Goal: Navigation & Orientation: Find specific page/section

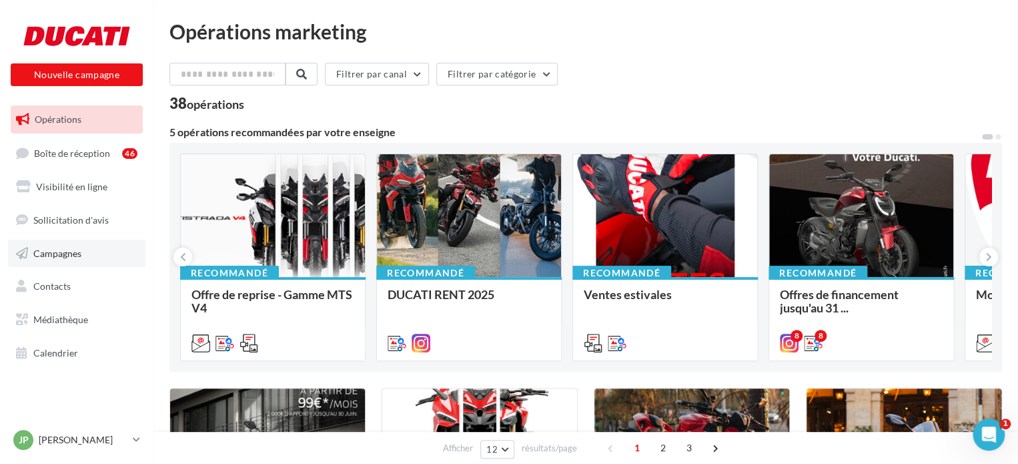
click at [77, 253] on span "Campagnes" at bounding box center [57, 252] width 48 height 11
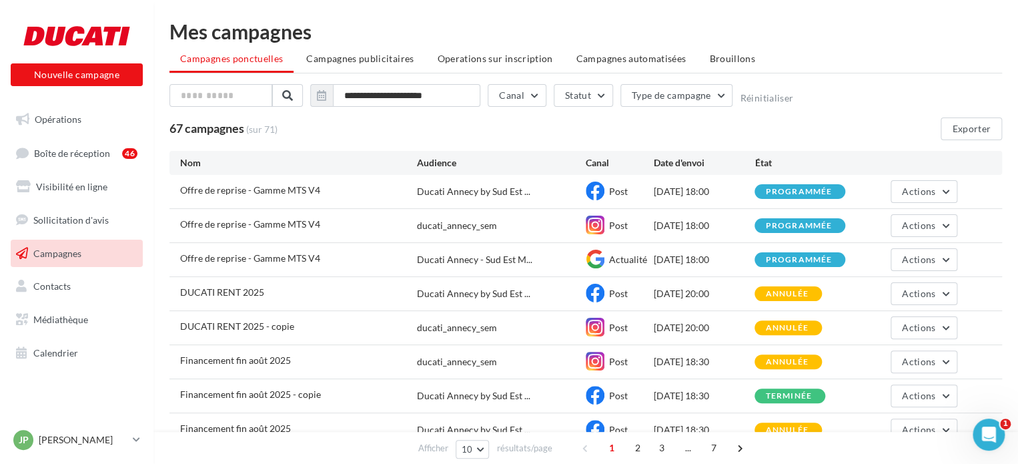
scroll to position [143, 0]
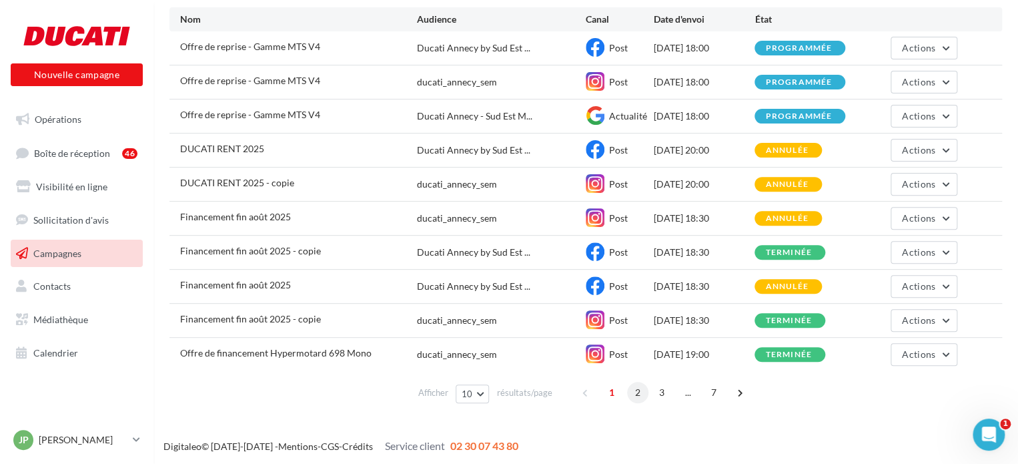
click at [633, 394] on span "2" at bounding box center [637, 392] width 21 height 21
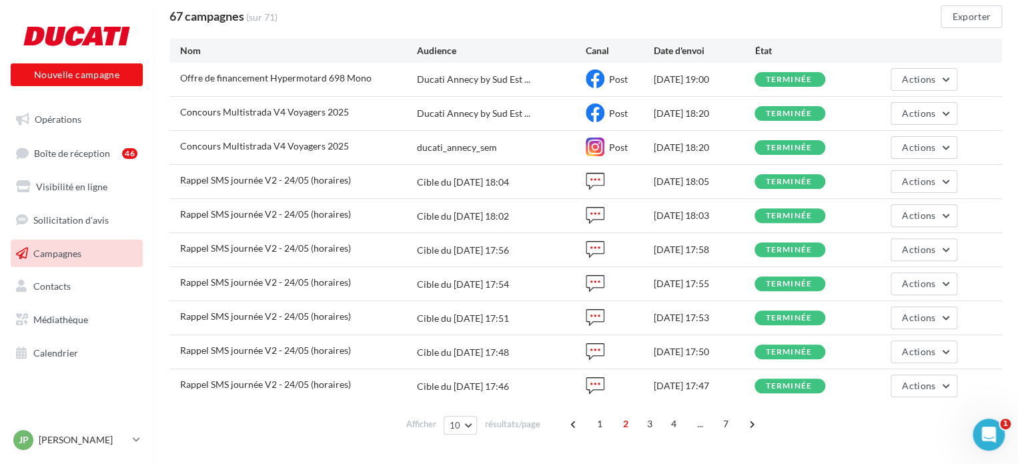
scroll to position [120, 0]
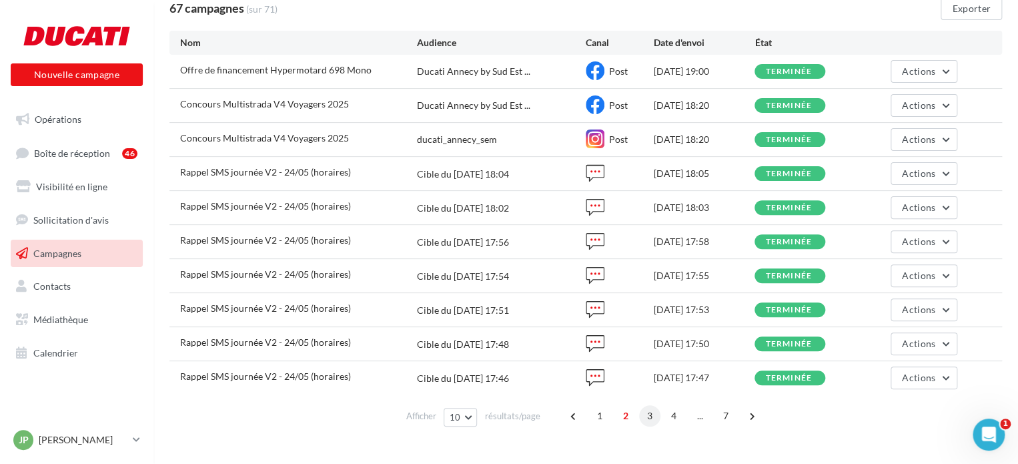
click at [647, 416] on span "3" at bounding box center [649, 415] width 21 height 21
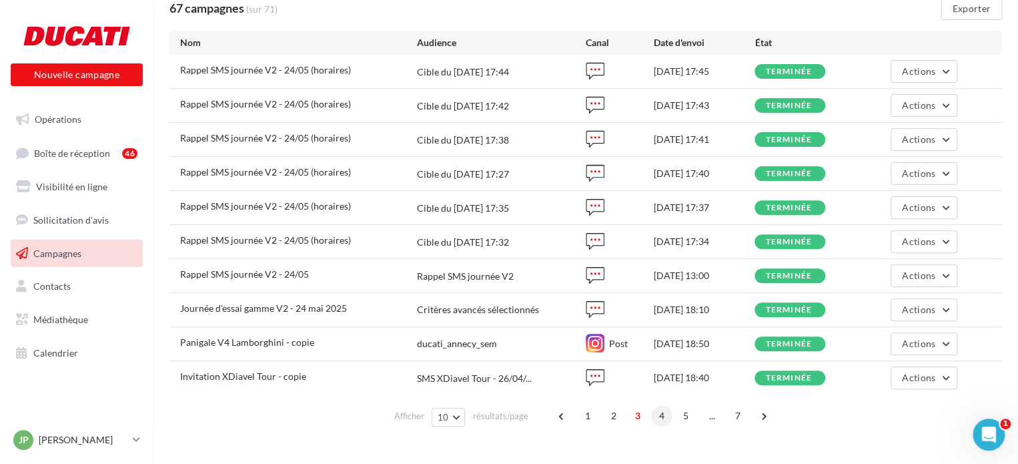
click at [661, 413] on span "4" at bounding box center [661, 415] width 21 height 21
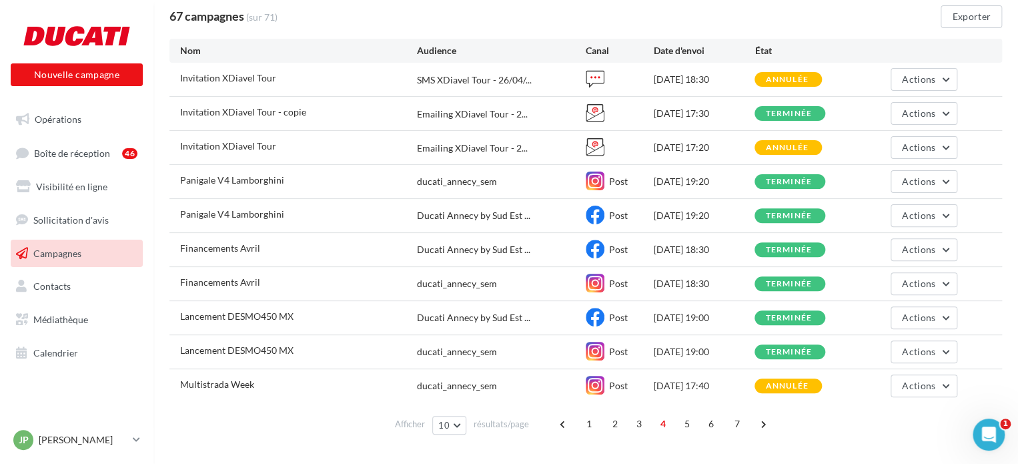
scroll to position [119, 0]
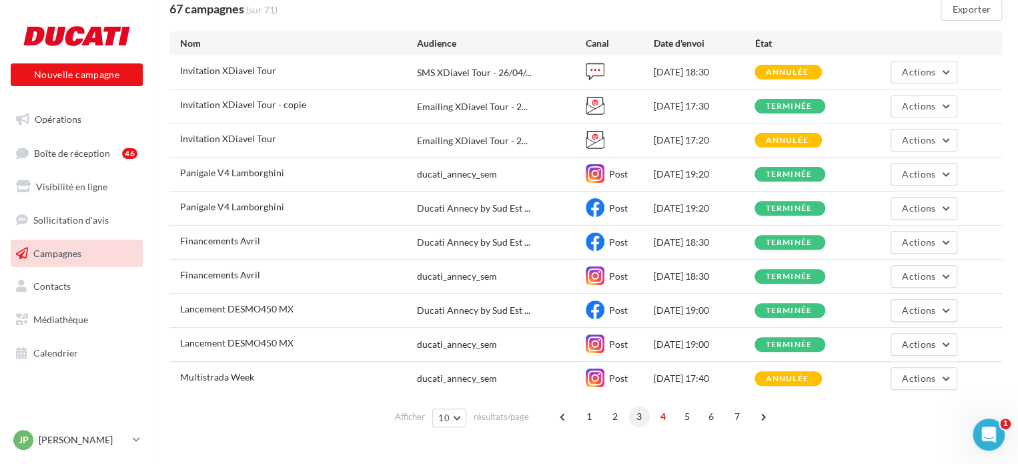
click at [638, 418] on span "3" at bounding box center [639, 416] width 21 height 21
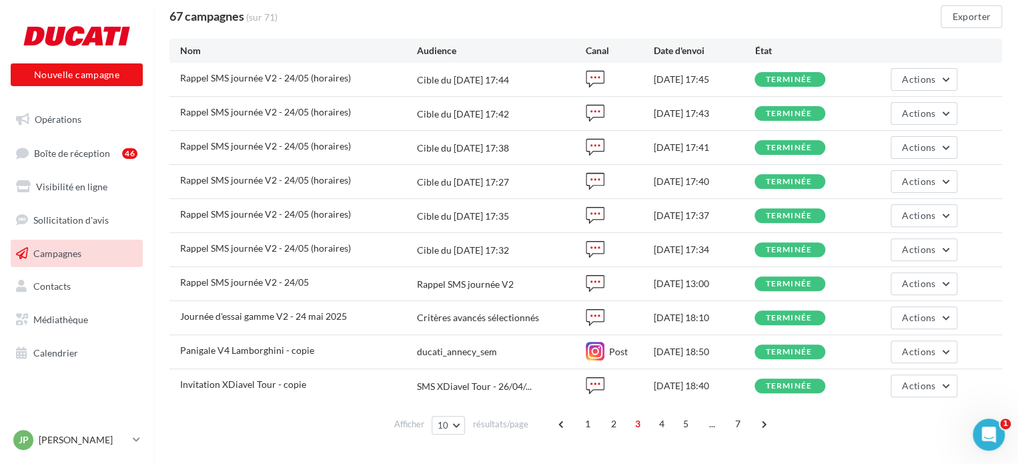
scroll to position [119, 0]
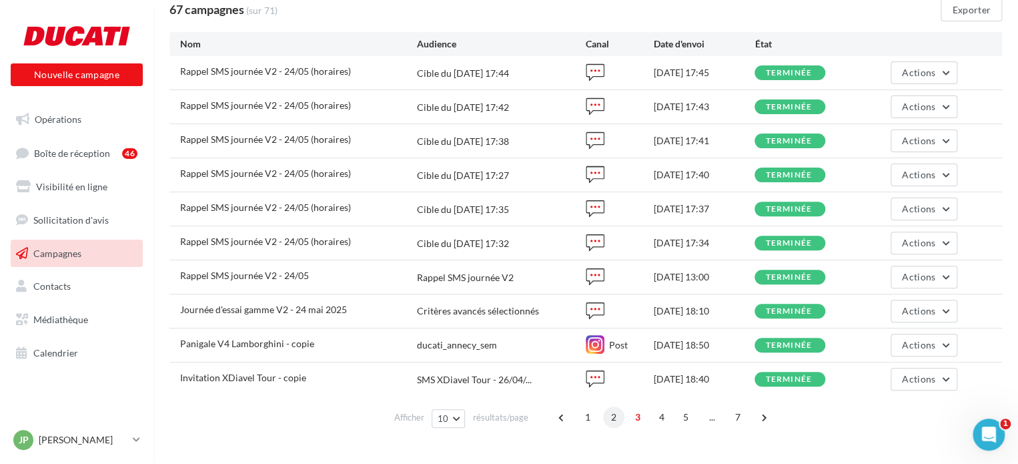
click at [611, 412] on span "2" at bounding box center [613, 416] width 21 height 21
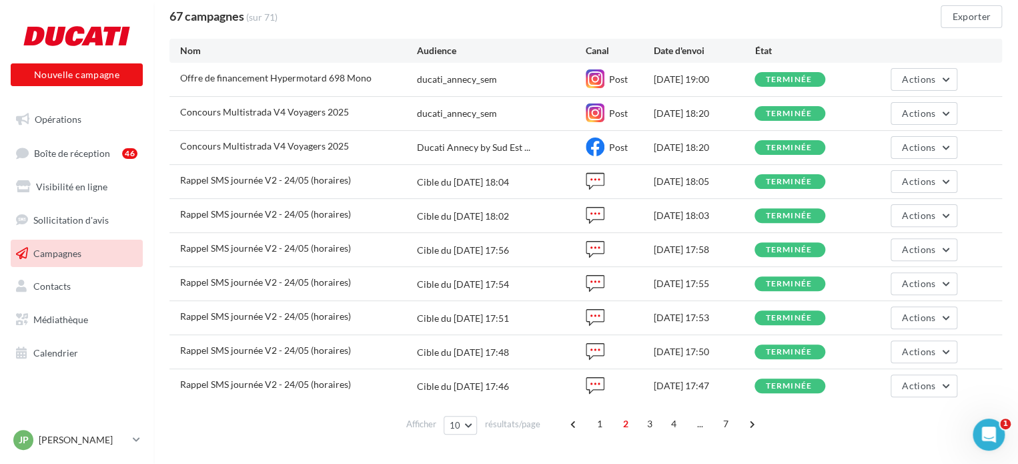
scroll to position [118, 0]
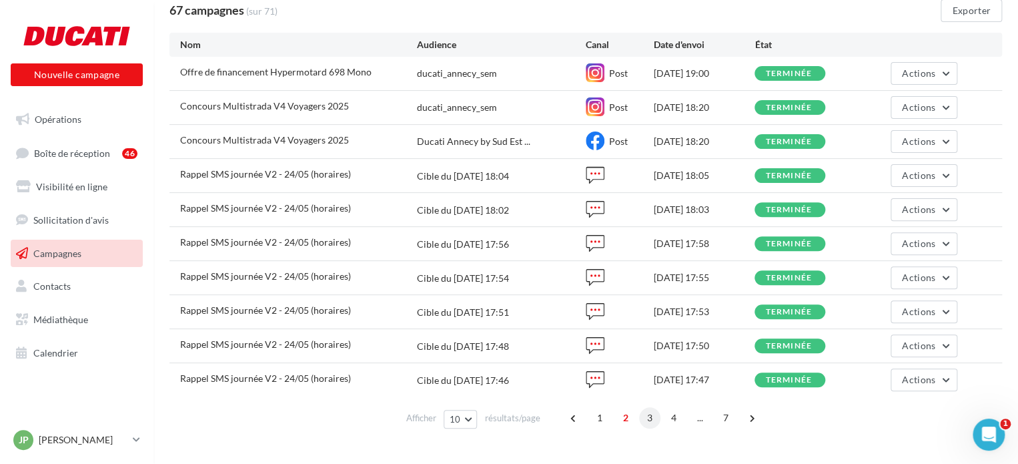
click at [653, 416] on span "3" at bounding box center [649, 417] width 21 height 21
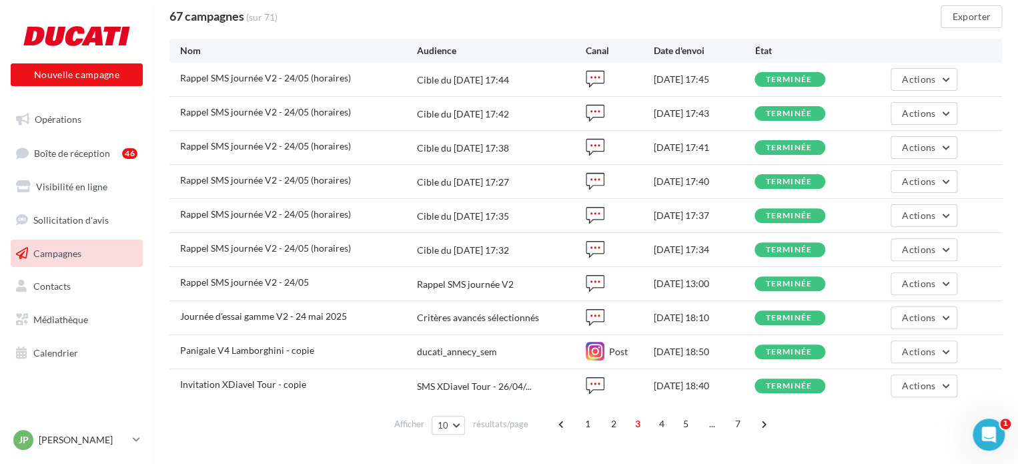
scroll to position [117, 0]
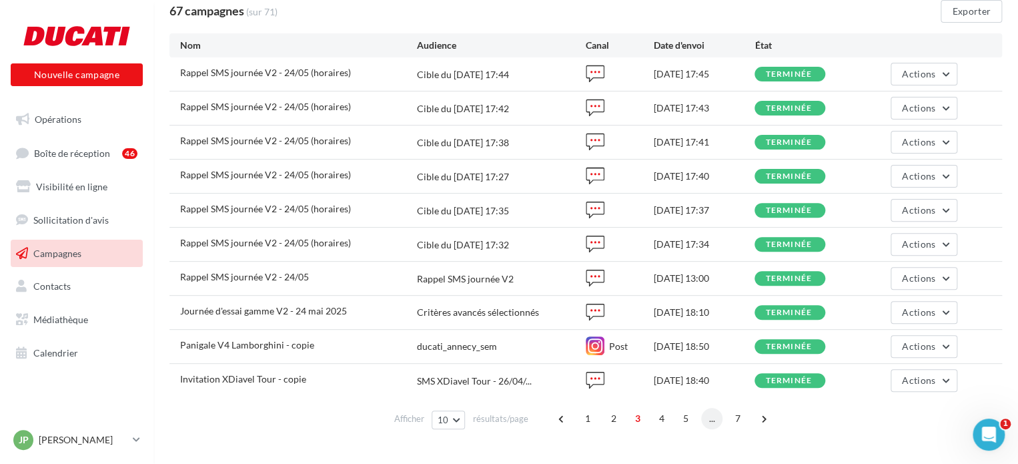
click at [701, 416] on span "..." at bounding box center [711, 418] width 21 height 21
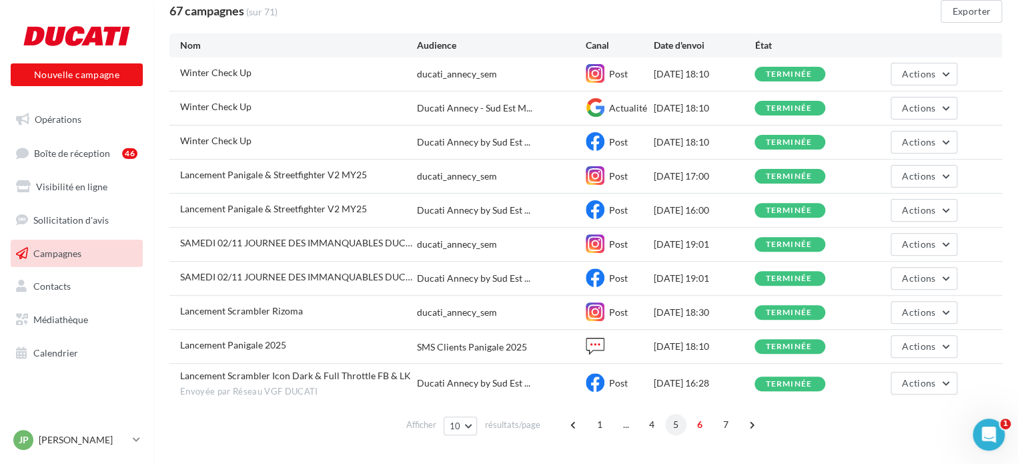
click at [683, 418] on span "5" at bounding box center [675, 424] width 21 height 21
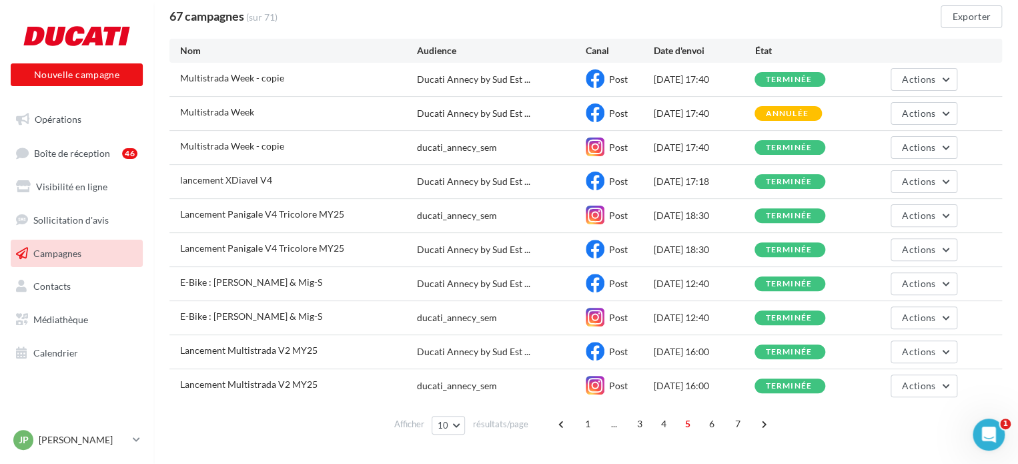
scroll to position [117, 0]
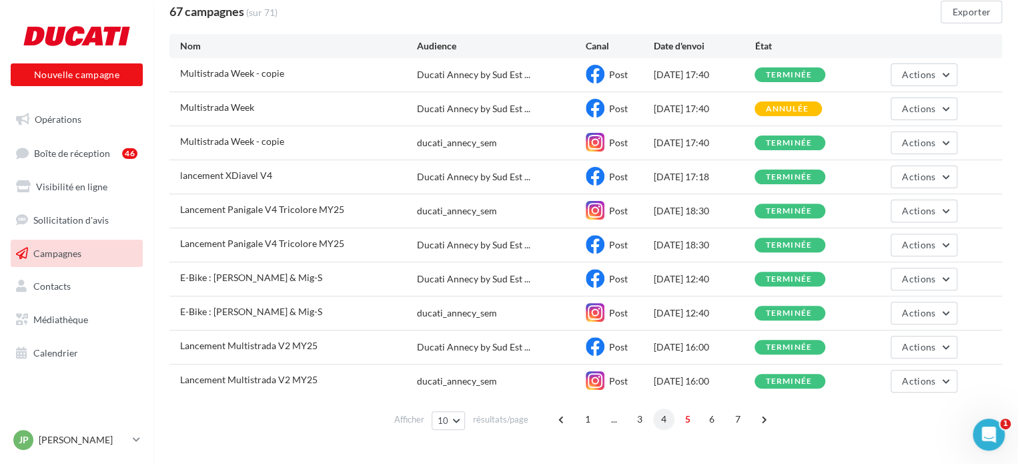
click at [667, 421] on span "4" at bounding box center [663, 418] width 21 height 21
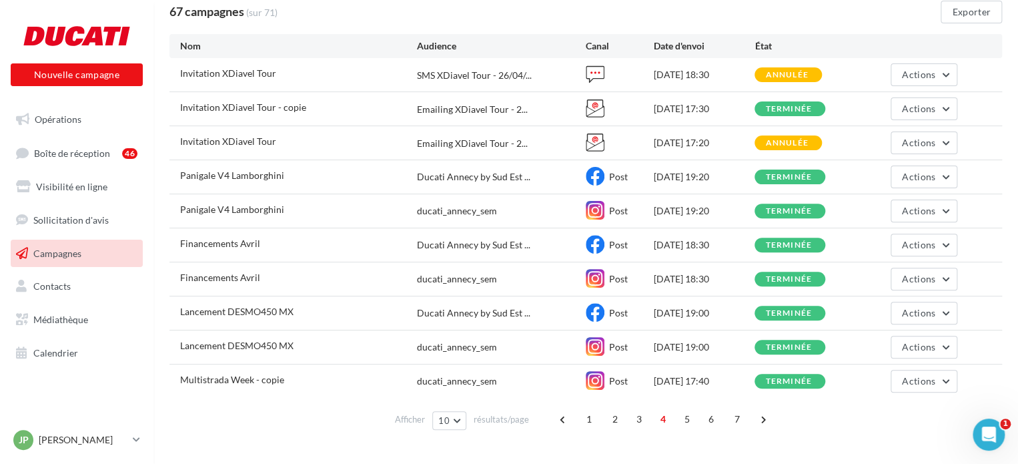
click at [649, 152] on div "Invitation XDiavel Tour Emailing XDiavel Tour - 2... 17/04/2025 17:20 annulée A…" at bounding box center [585, 142] width 833 height 33
click at [687, 416] on span "5" at bounding box center [687, 418] width 21 height 21
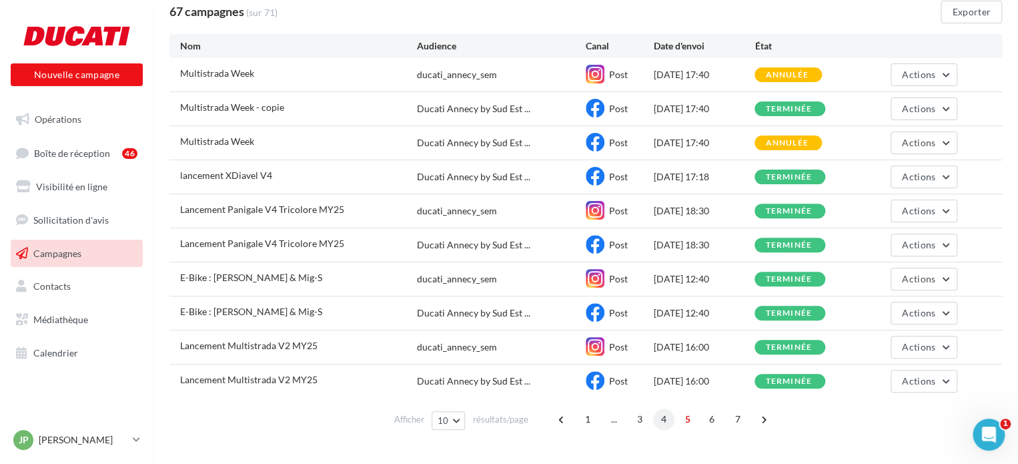
click at [662, 418] on span "4" at bounding box center [663, 418] width 21 height 21
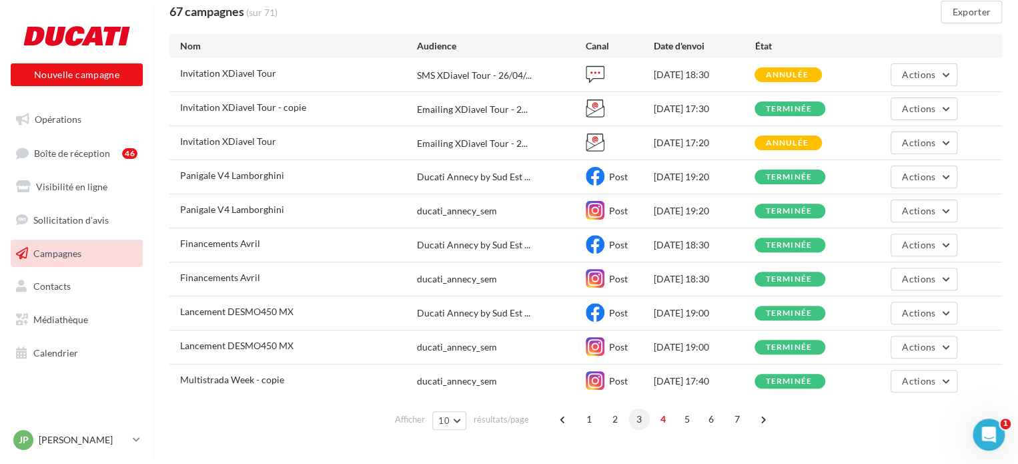
click at [636, 418] on span "3" at bounding box center [639, 418] width 21 height 21
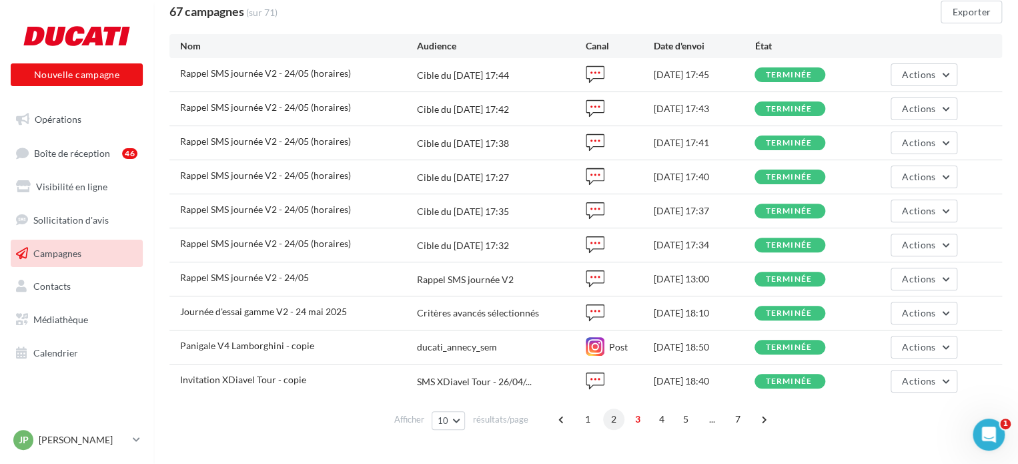
click at [616, 419] on span "2" at bounding box center [613, 418] width 21 height 21
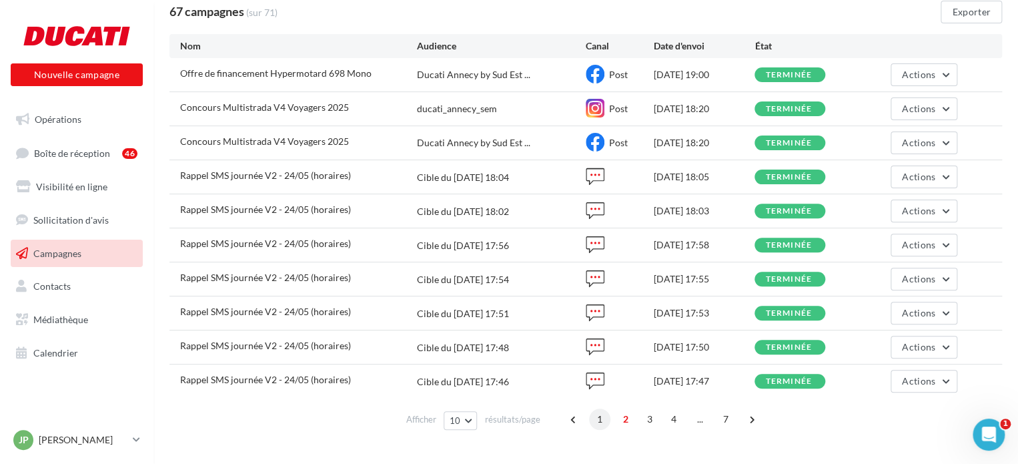
click at [602, 421] on span "1" at bounding box center [599, 418] width 21 height 21
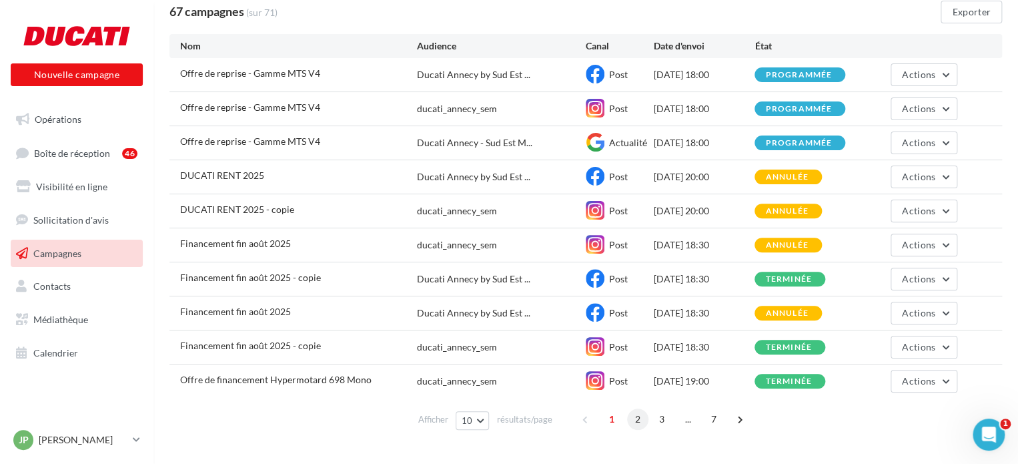
click at [646, 418] on span "2" at bounding box center [637, 418] width 21 height 21
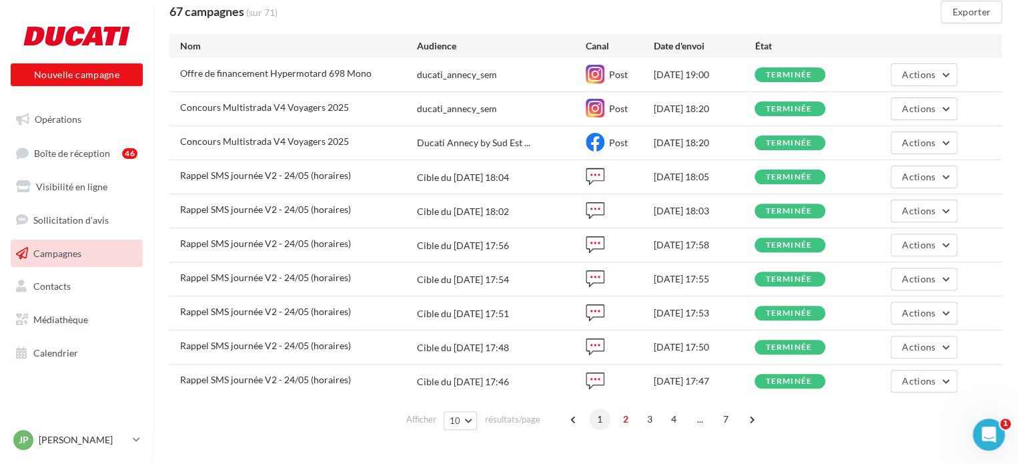
click at [605, 422] on span "1" at bounding box center [599, 418] width 21 height 21
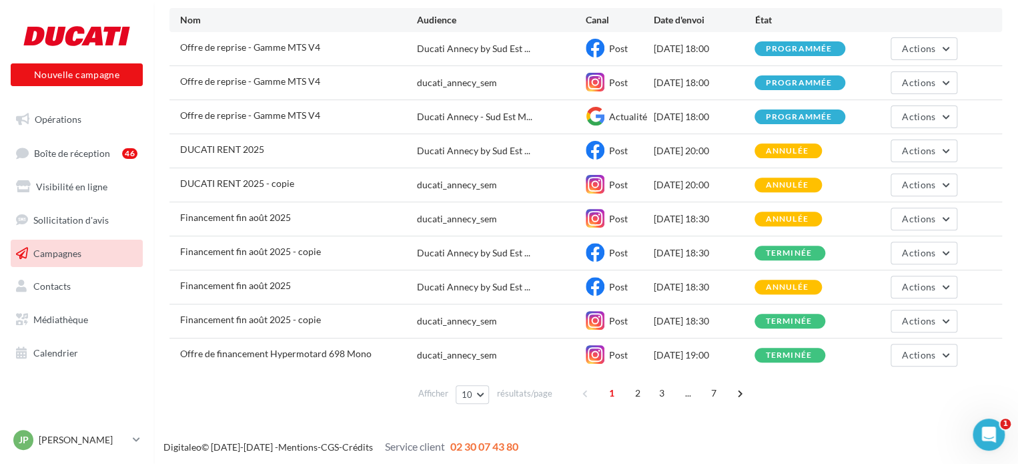
scroll to position [143, 0]
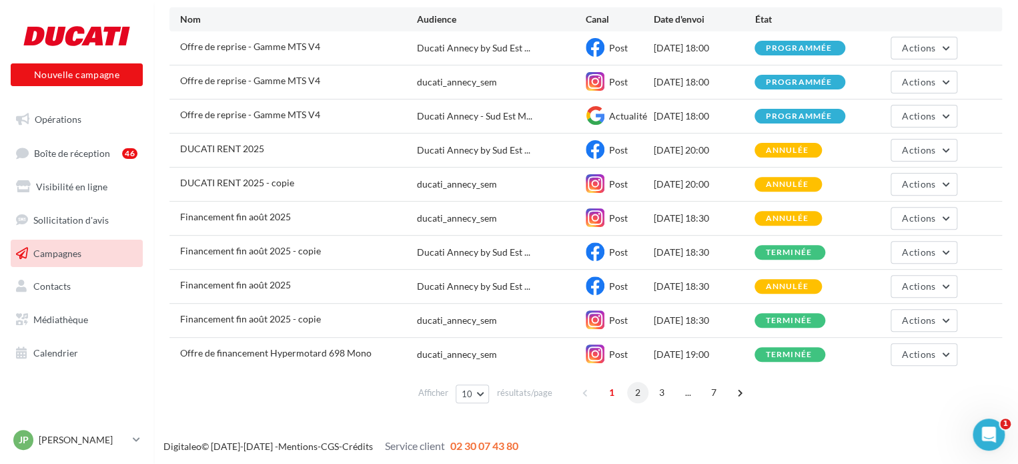
click at [635, 392] on span "2" at bounding box center [637, 392] width 21 height 21
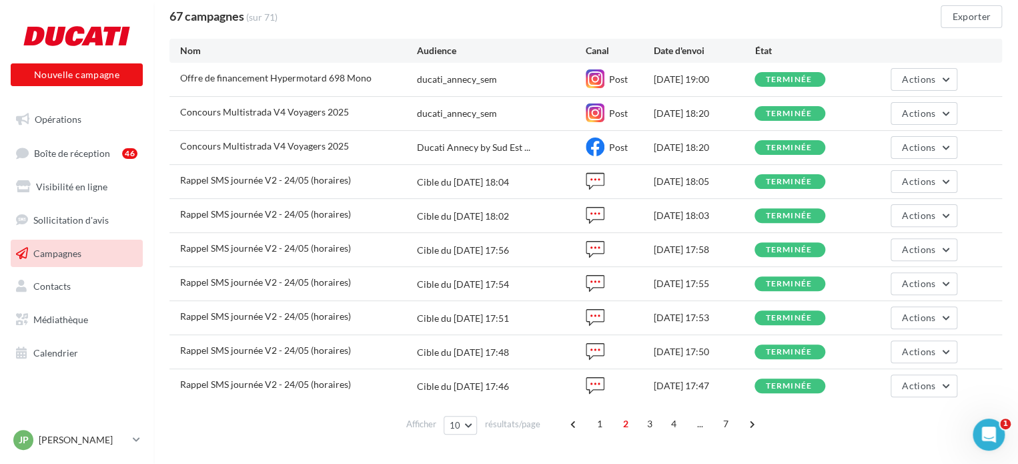
scroll to position [120, 0]
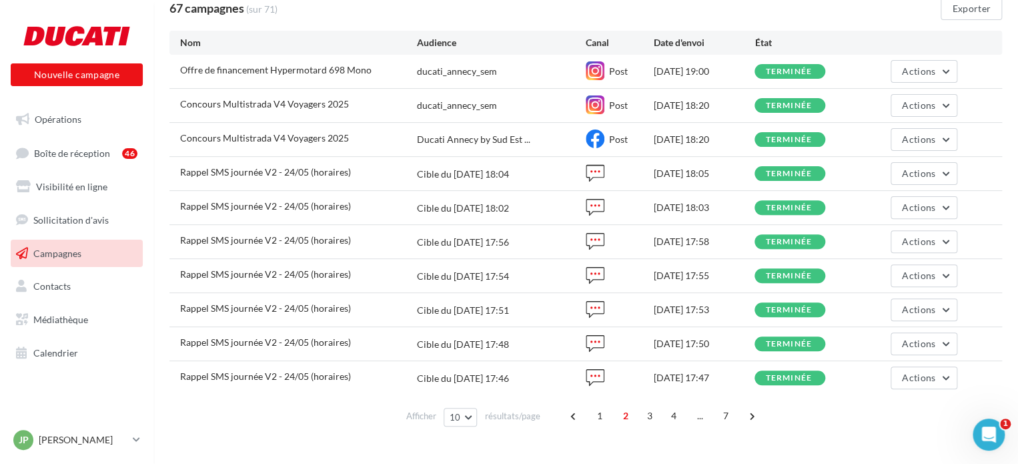
click at [662, 408] on div "1 2 3 4 ... 7" at bounding box center [664, 415] width 202 height 21
click at [654, 410] on span "3" at bounding box center [649, 415] width 21 height 21
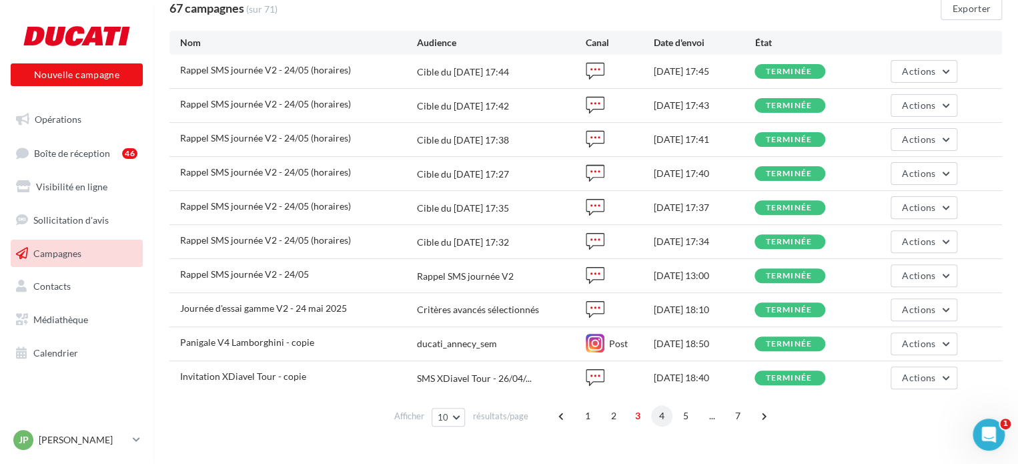
click at [659, 412] on span "4" at bounding box center [661, 415] width 21 height 21
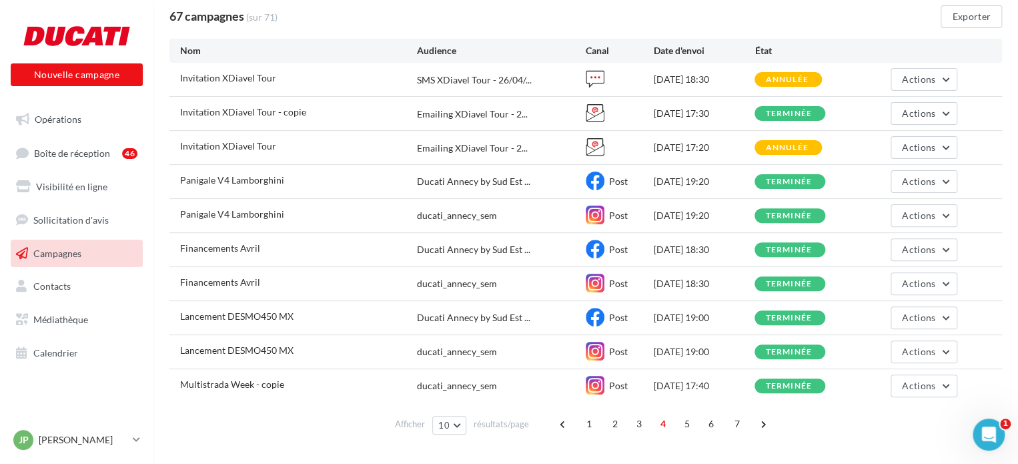
scroll to position [119, 0]
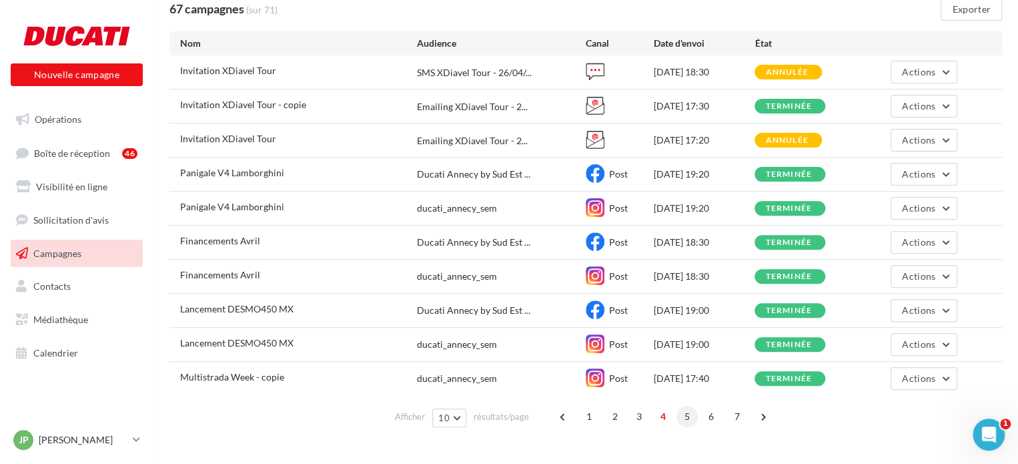
click at [688, 413] on span "5" at bounding box center [687, 416] width 21 height 21
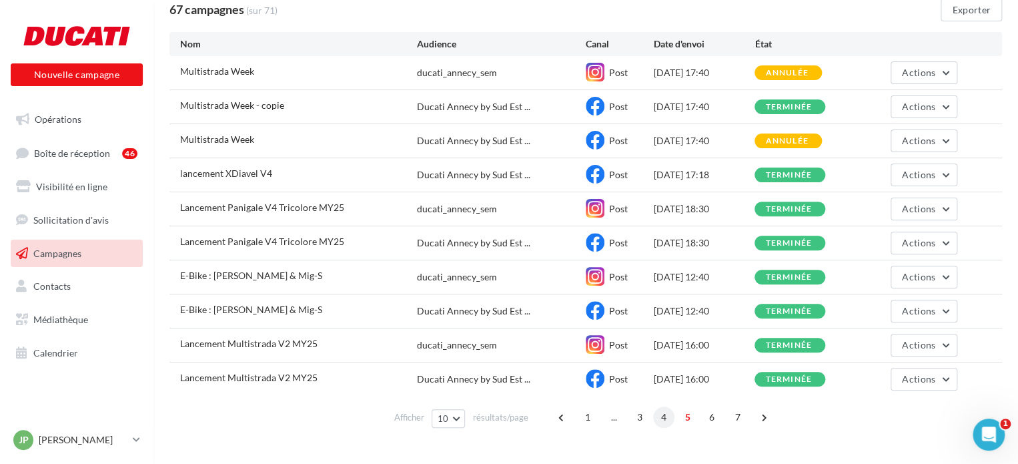
click at [667, 418] on span "4" at bounding box center [663, 416] width 21 height 21
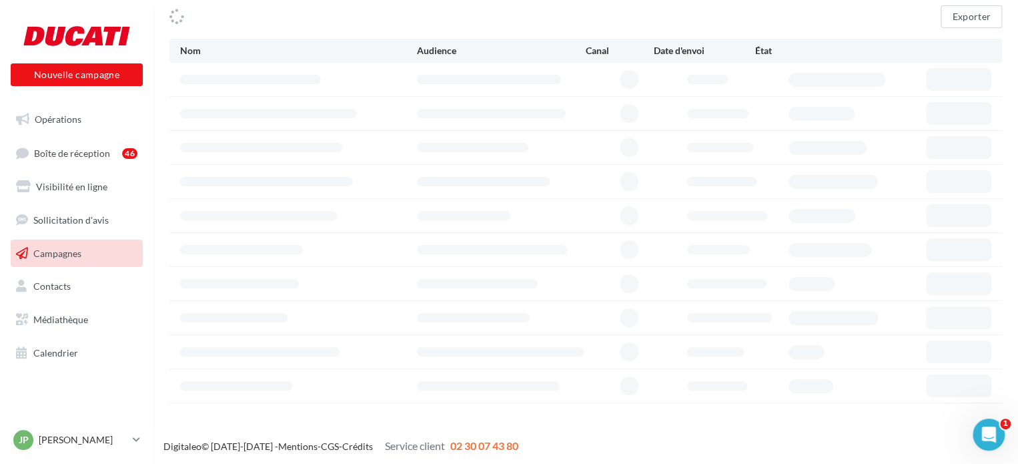
scroll to position [118, 0]
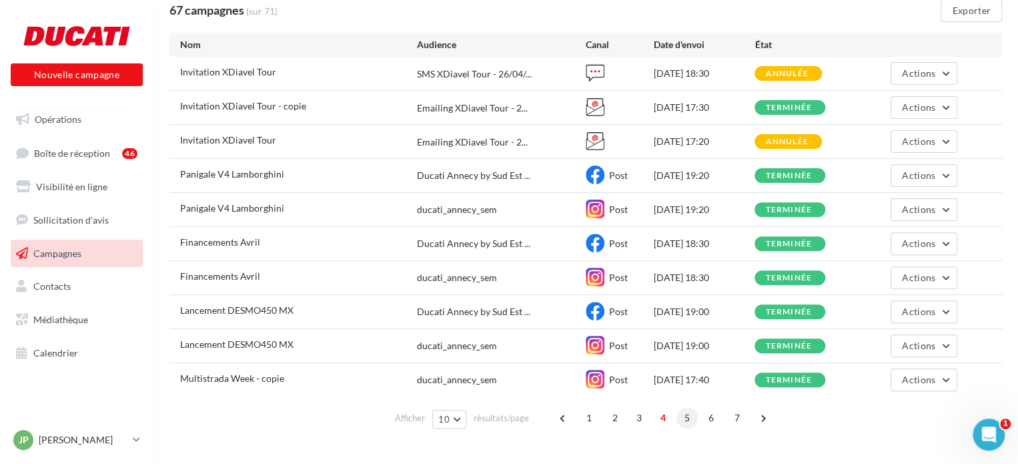
click at [689, 418] on span "5" at bounding box center [687, 417] width 21 height 21
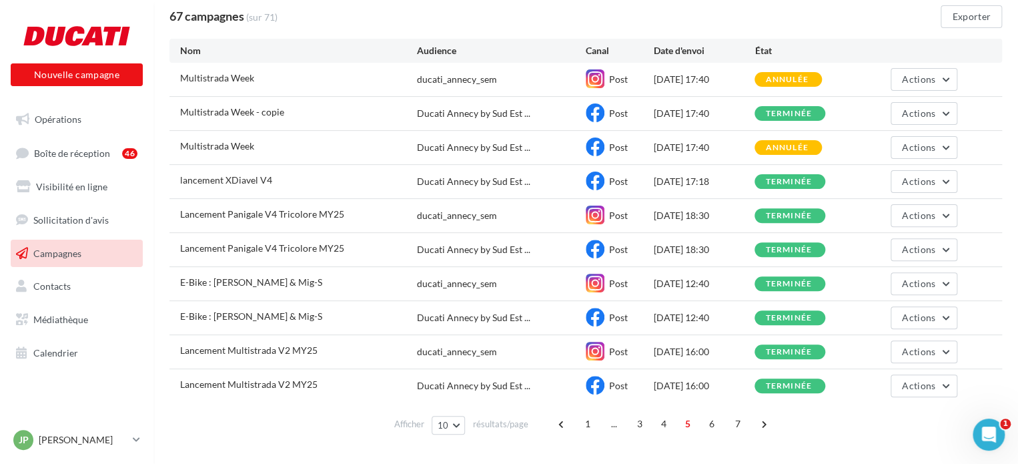
scroll to position [117, 0]
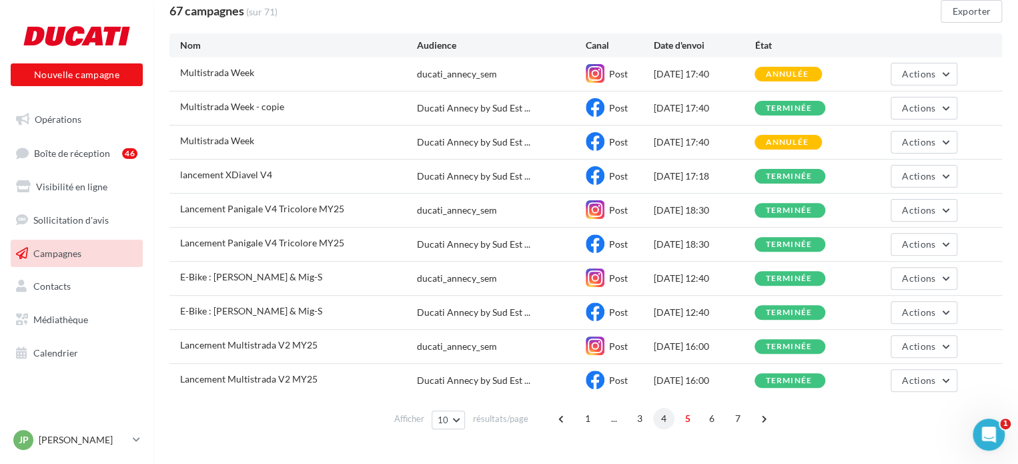
click at [662, 421] on span "4" at bounding box center [663, 418] width 21 height 21
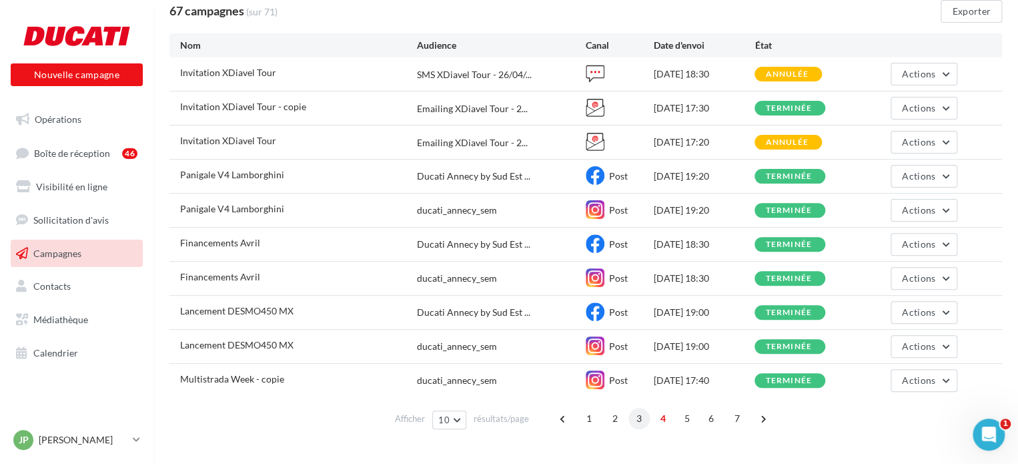
click at [644, 424] on span "3" at bounding box center [639, 418] width 21 height 21
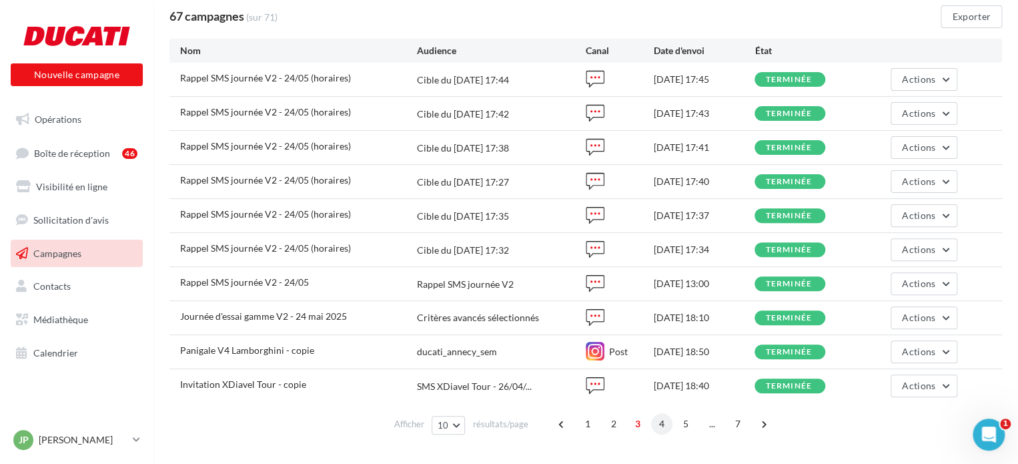
scroll to position [117, 0]
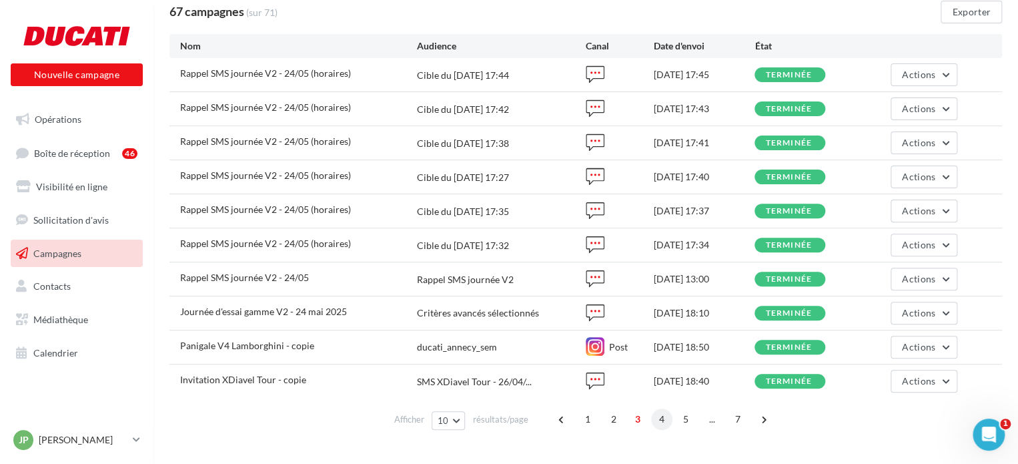
click at [661, 414] on span "4" at bounding box center [661, 418] width 21 height 21
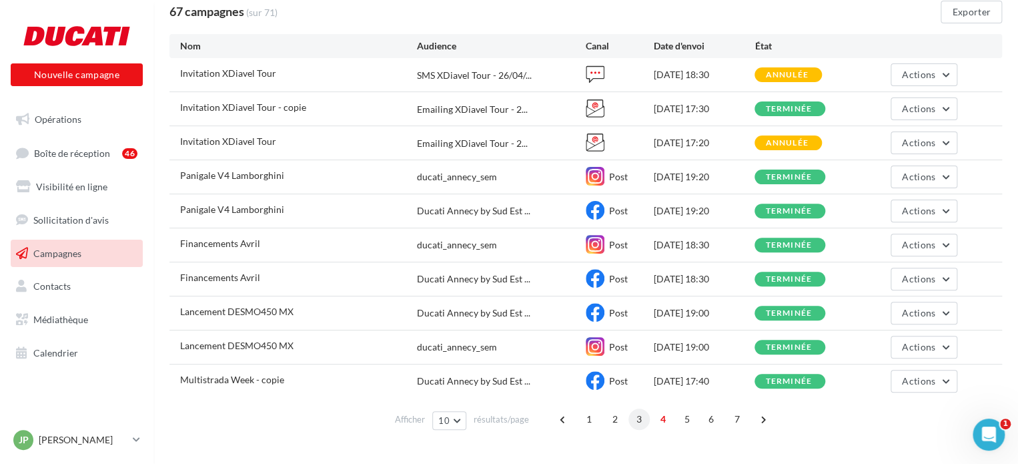
click at [633, 422] on span "3" at bounding box center [639, 418] width 21 height 21
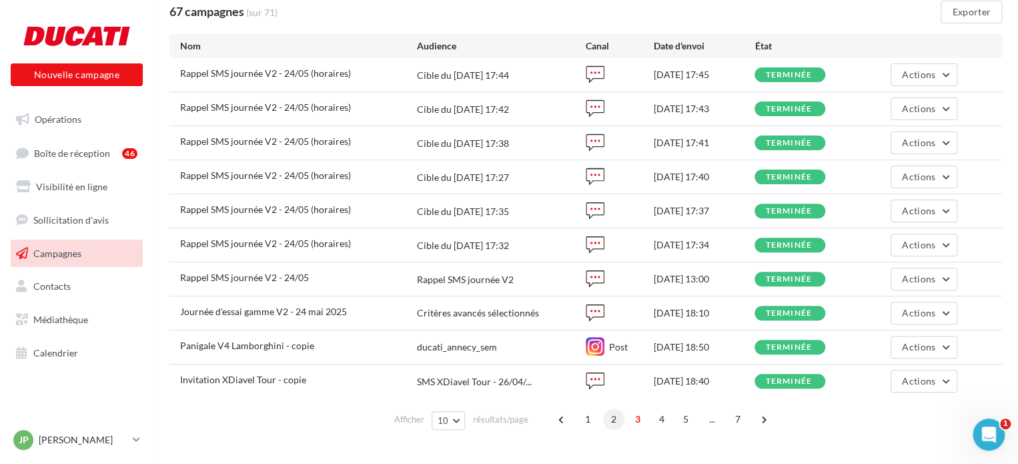
click at [619, 419] on span "2" at bounding box center [613, 418] width 21 height 21
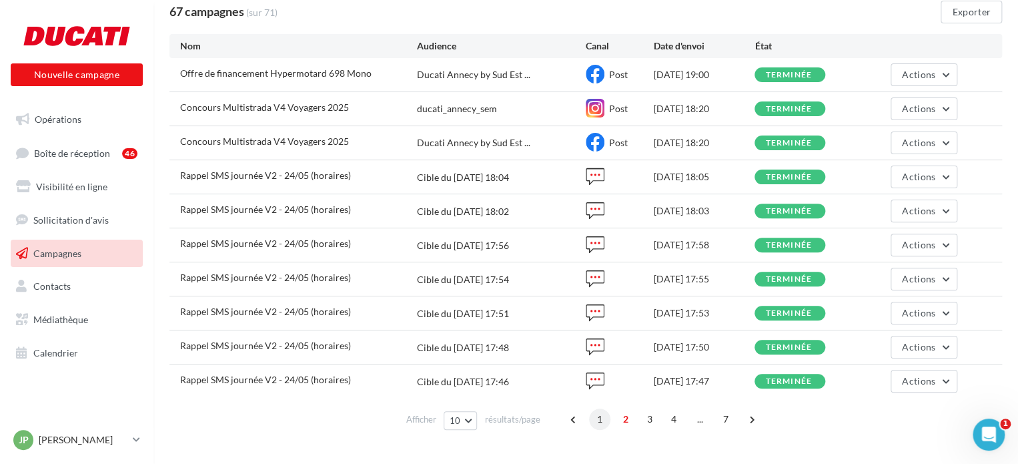
click at [603, 418] on span "1" at bounding box center [599, 418] width 21 height 21
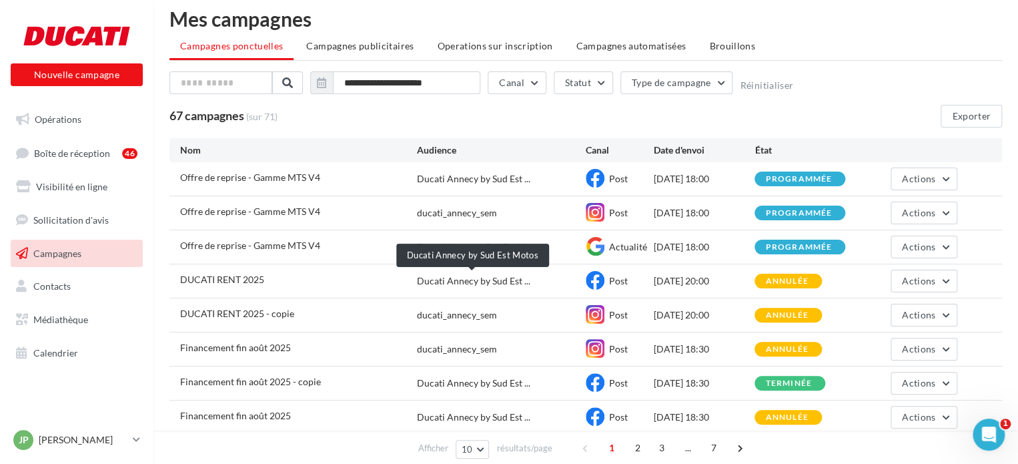
scroll to position [10, 0]
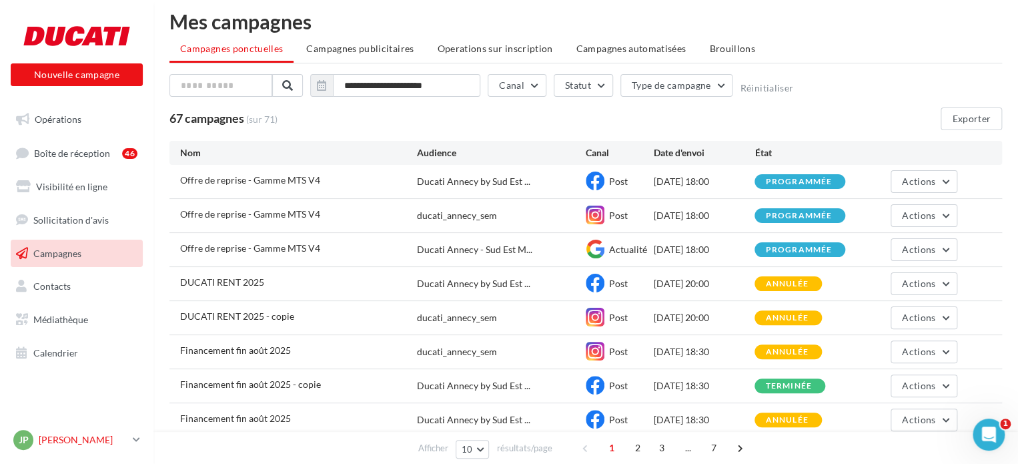
click at [112, 435] on p "[PERSON_NAME]" at bounding box center [83, 439] width 89 height 13
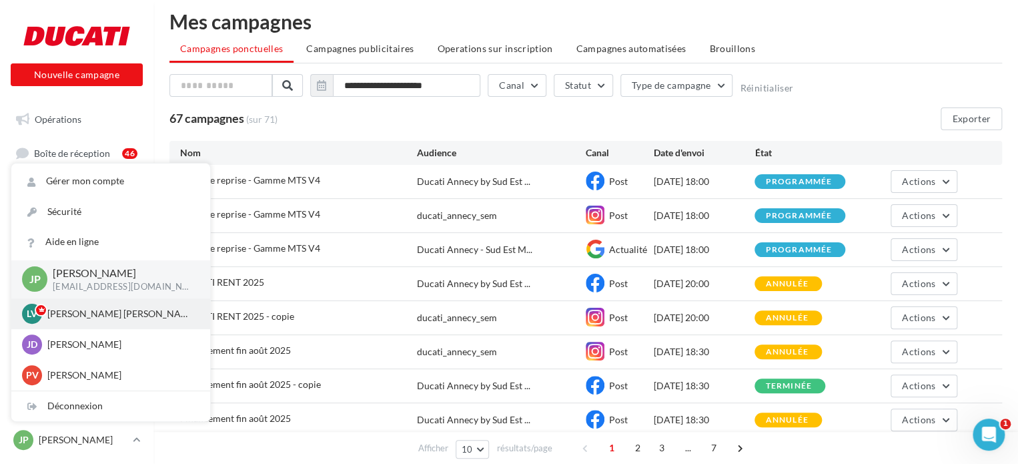
click at [77, 308] on p "Lévy CHASSIN" at bounding box center [120, 313] width 147 height 13
